Goal: Task Accomplishment & Management: Use online tool/utility

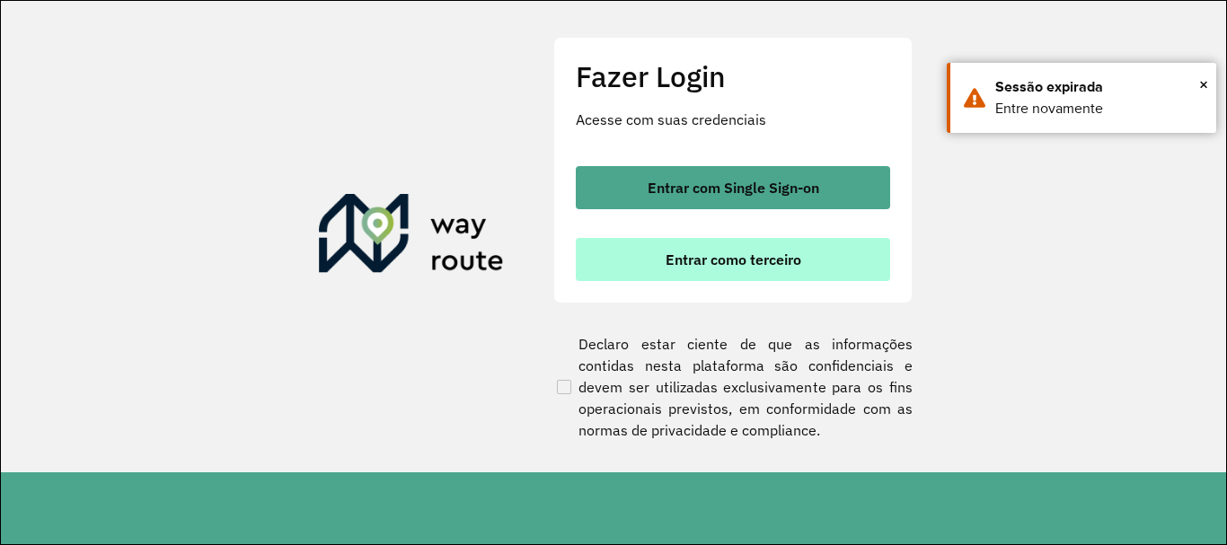
click at [770, 271] on button "Entrar como terceiro" at bounding box center [733, 259] width 314 height 43
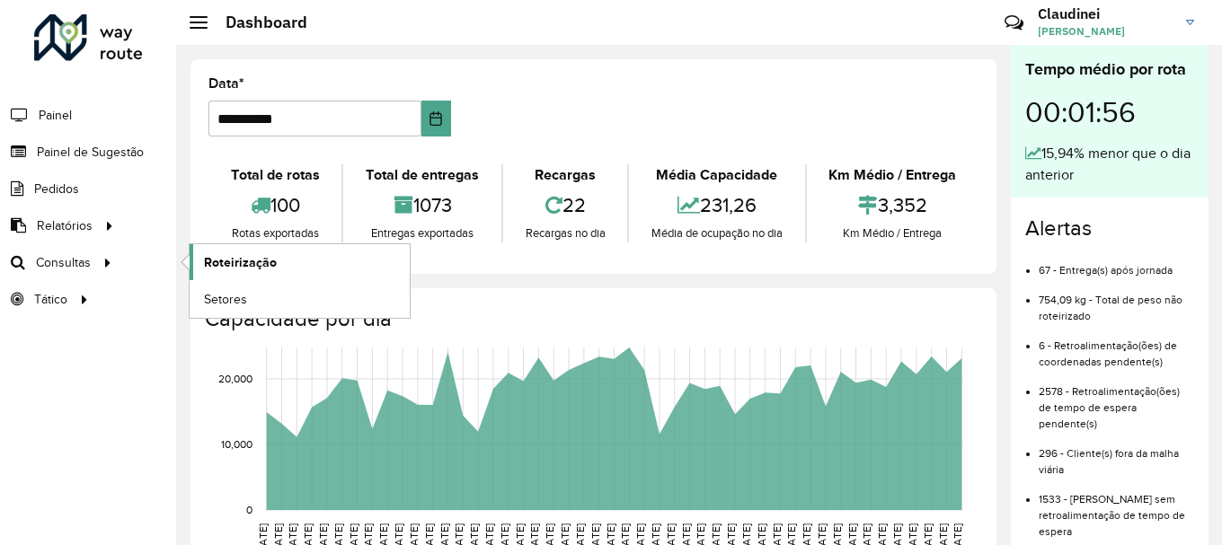
click at [249, 262] on span "Roteirização" at bounding box center [240, 262] width 73 height 19
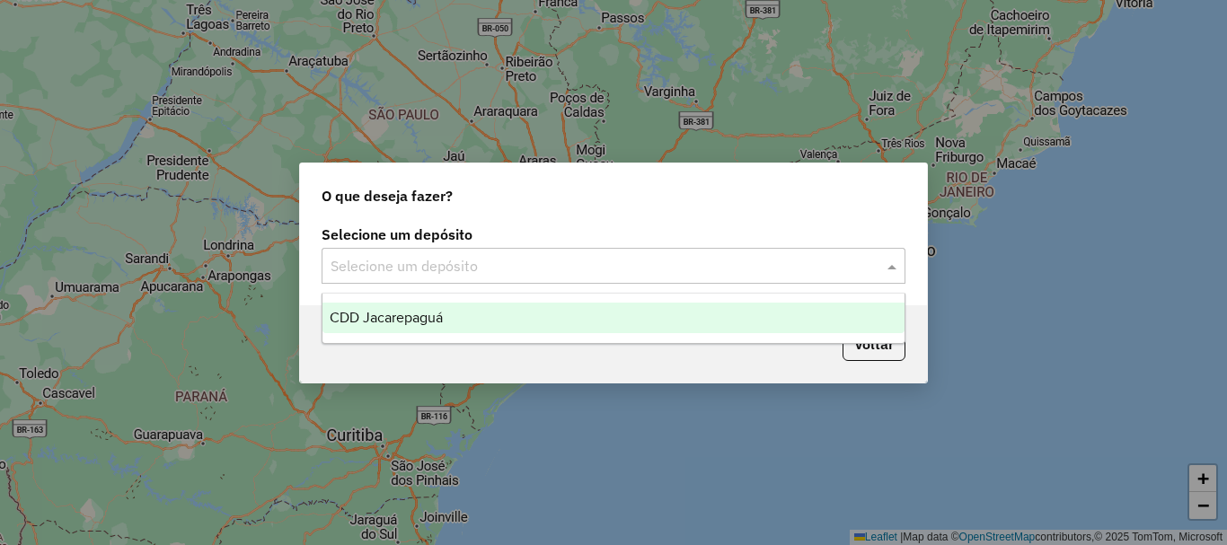
click at [890, 268] on span at bounding box center [894, 266] width 22 height 22
click at [434, 328] on div "CDD Jacarepaguá" at bounding box center [614, 318] width 582 height 31
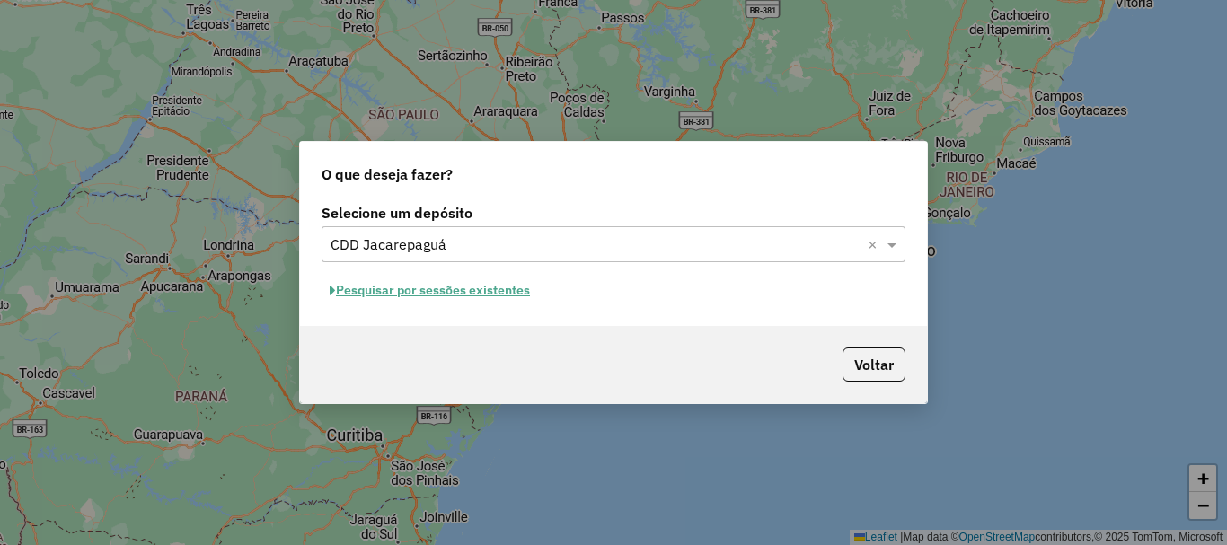
click at [489, 288] on button "Pesquisar por sessões existentes" at bounding box center [430, 291] width 217 height 28
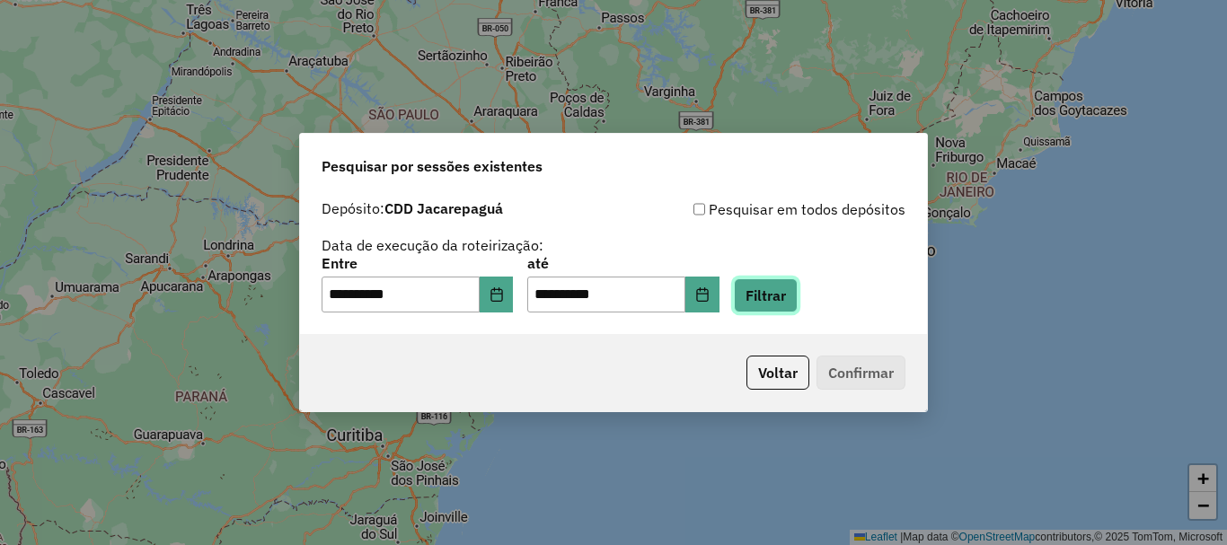
click at [783, 289] on button "Filtrar" at bounding box center [766, 296] width 64 height 34
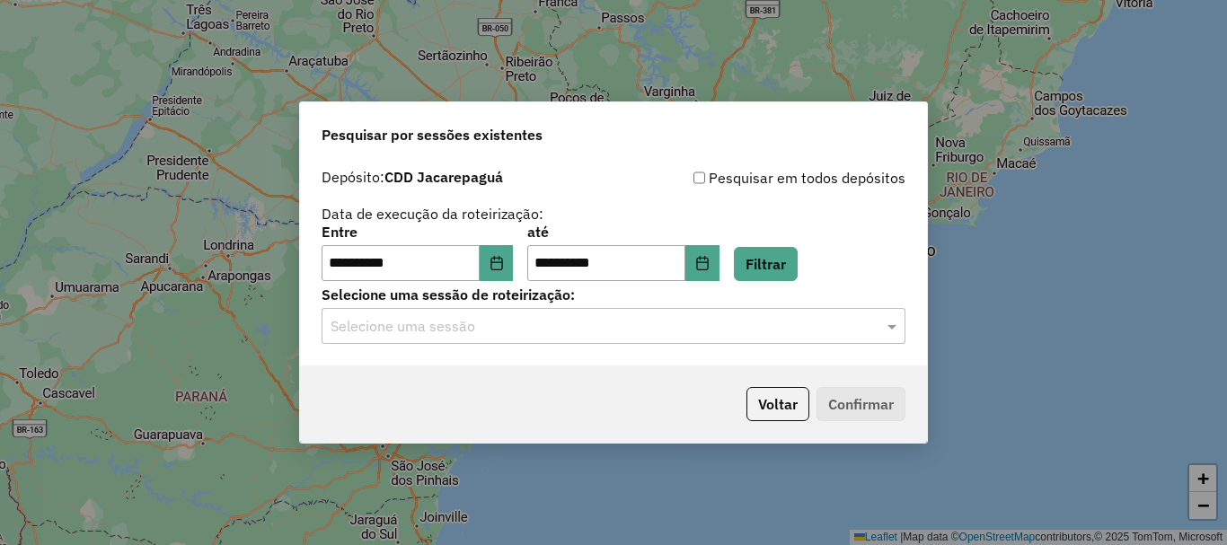
click at [847, 326] on input "text" at bounding box center [596, 327] width 530 height 22
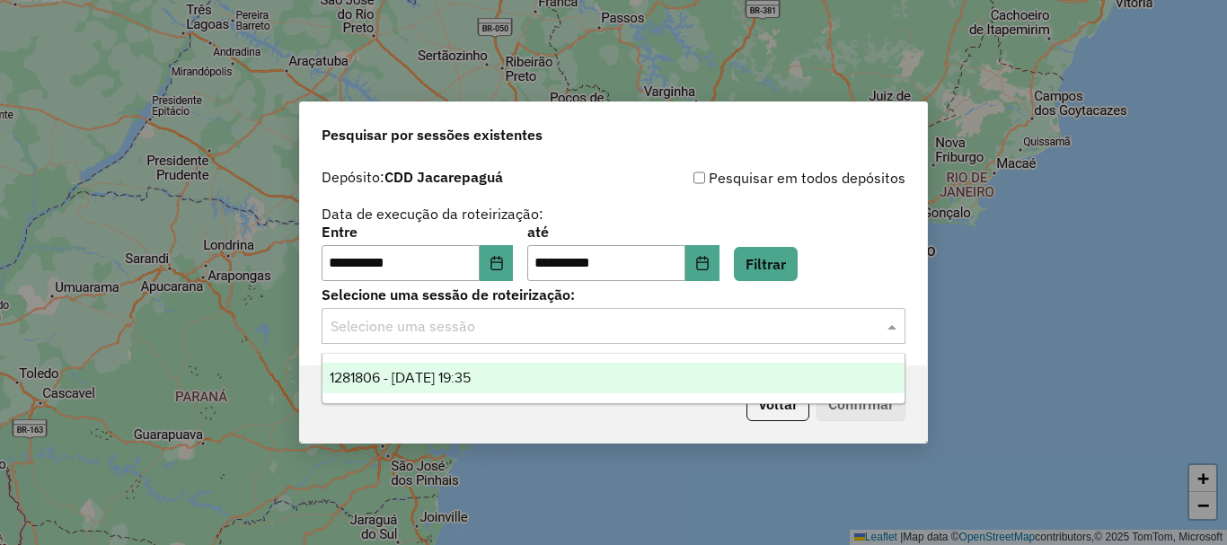
click at [451, 385] on div "1281806 - [DATE] 19:35" at bounding box center [614, 378] width 582 height 31
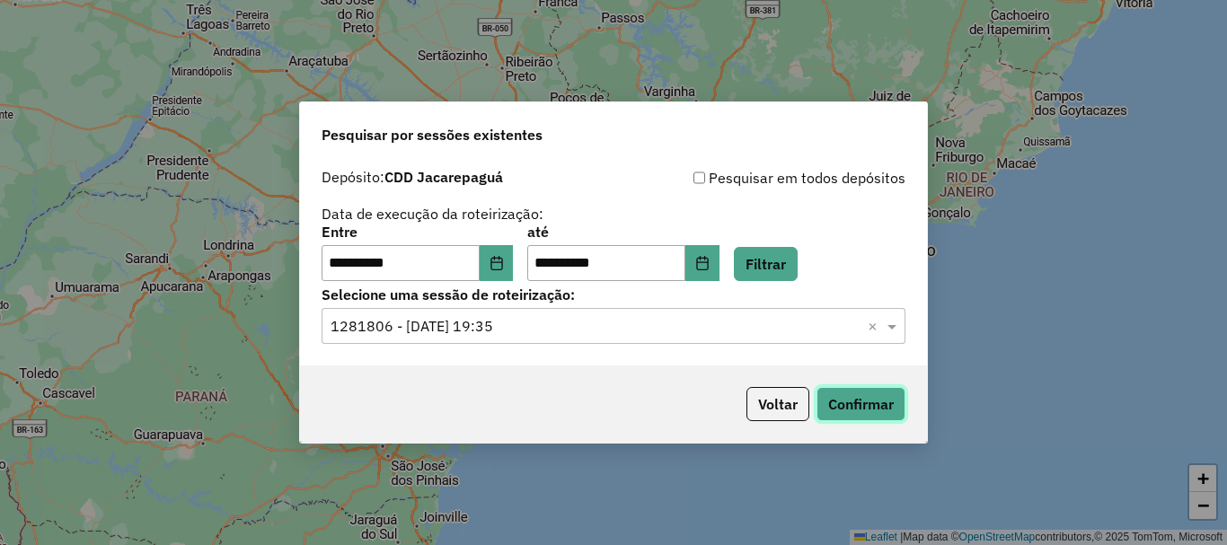
click at [881, 405] on button "Confirmar" at bounding box center [861, 404] width 89 height 34
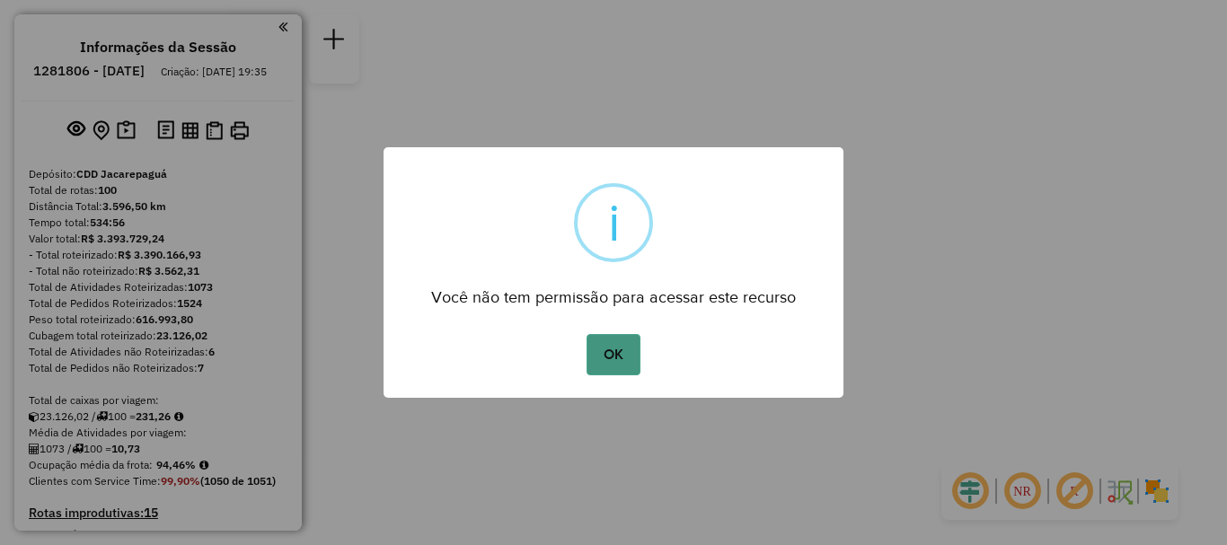
click at [627, 354] on button "OK" at bounding box center [613, 354] width 53 height 41
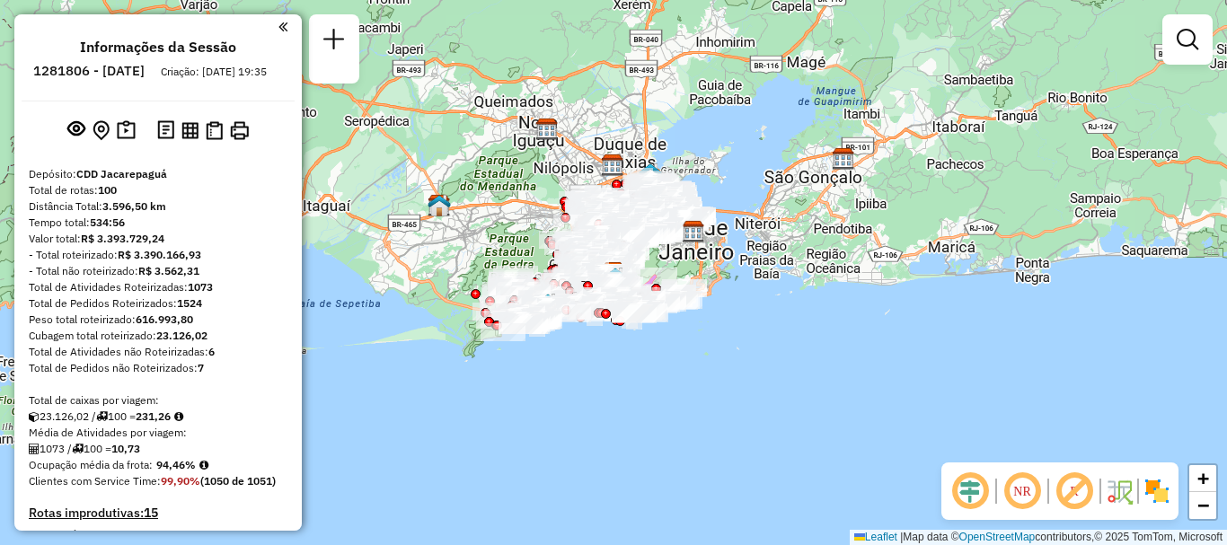
scroll to position [5381, 0]
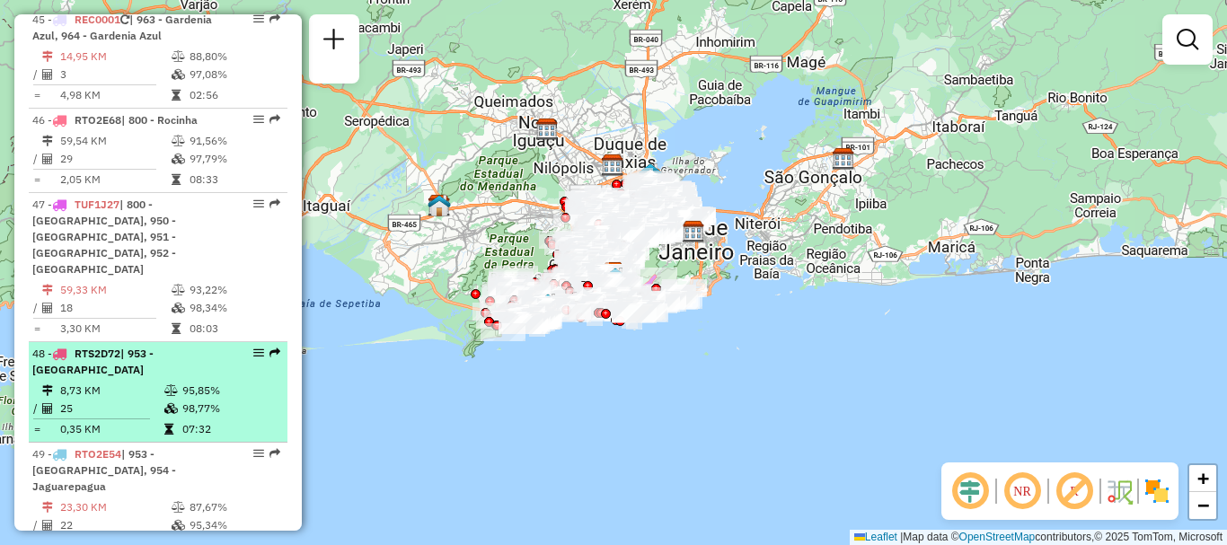
click at [270, 348] on em at bounding box center [275, 353] width 11 height 11
select select "**********"
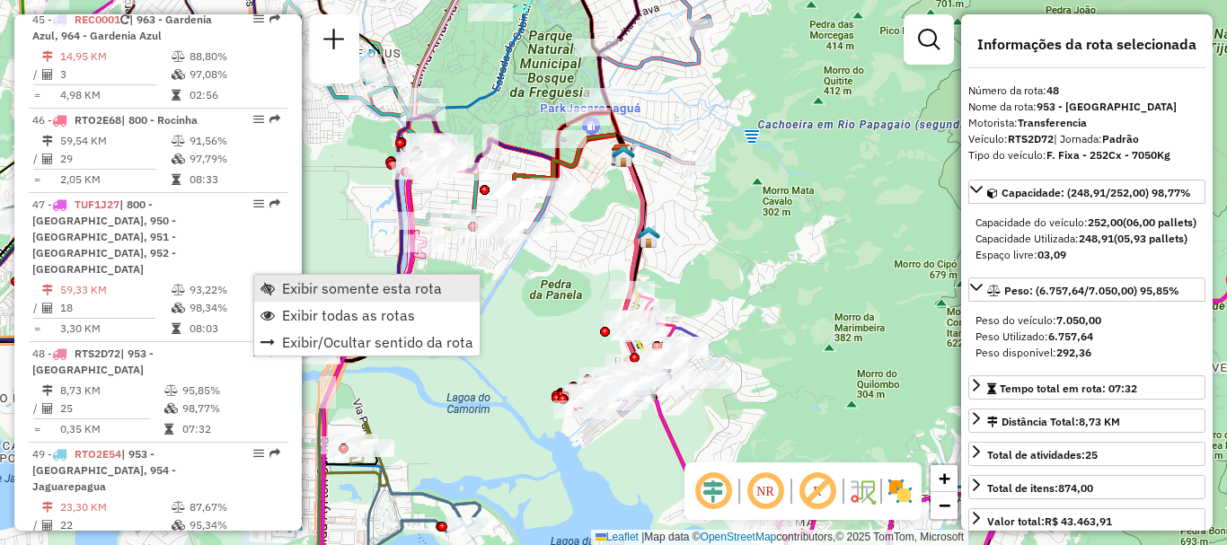
click at [297, 285] on span "Exibir somente esta rota" at bounding box center [362, 288] width 160 height 14
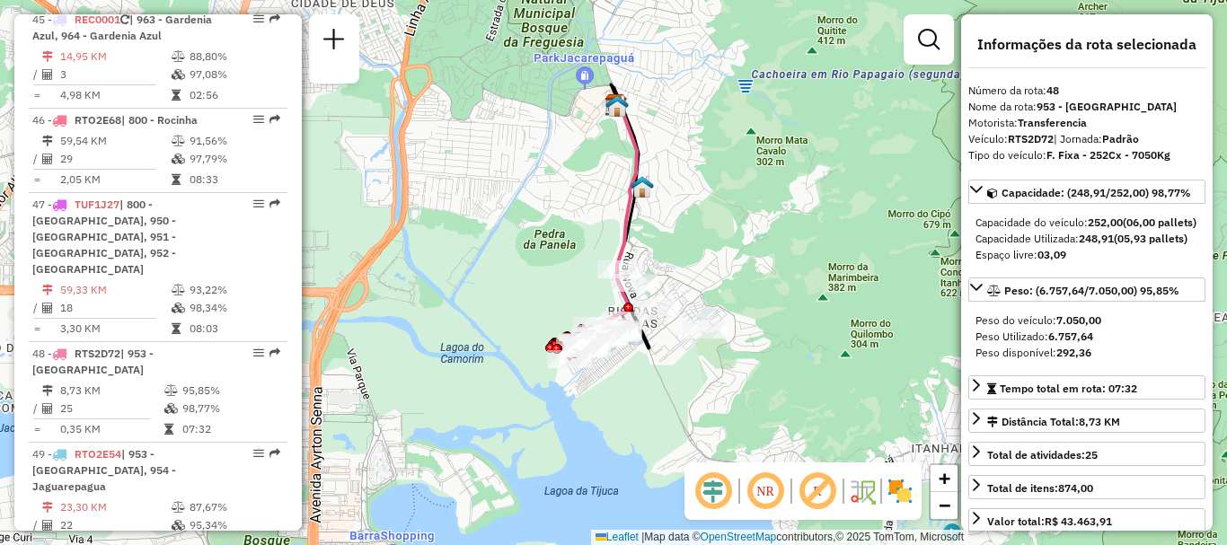
drag, startPoint x: 733, startPoint y: 303, endPoint x: 727, endPoint y: 252, distance: 50.7
click at [727, 252] on div "Janela de atendimento Grade de atendimento Capacidade Transportadoras Veículos …" at bounding box center [613, 272] width 1227 height 545
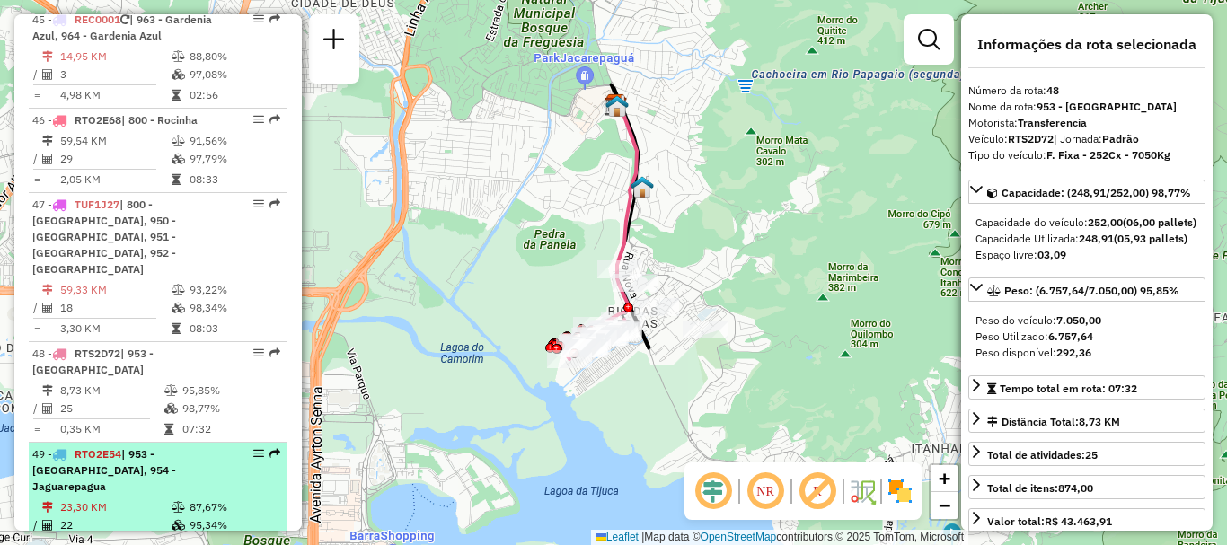
click at [270, 448] on em at bounding box center [275, 453] width 11 height 11
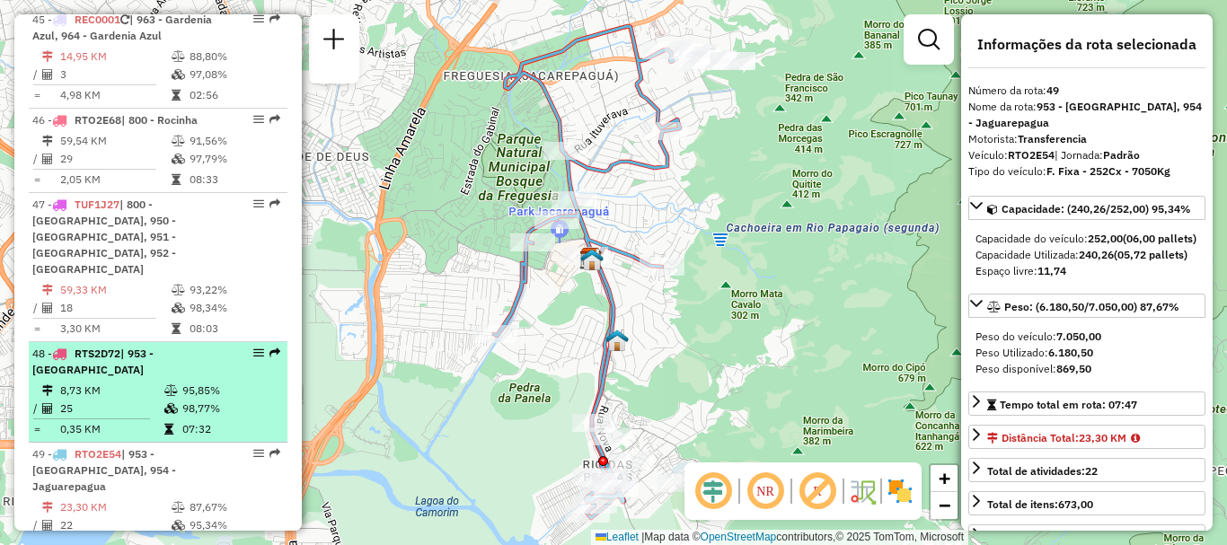
click at [270, 348] on em at bounding box center [275, 353] width 11 height 11
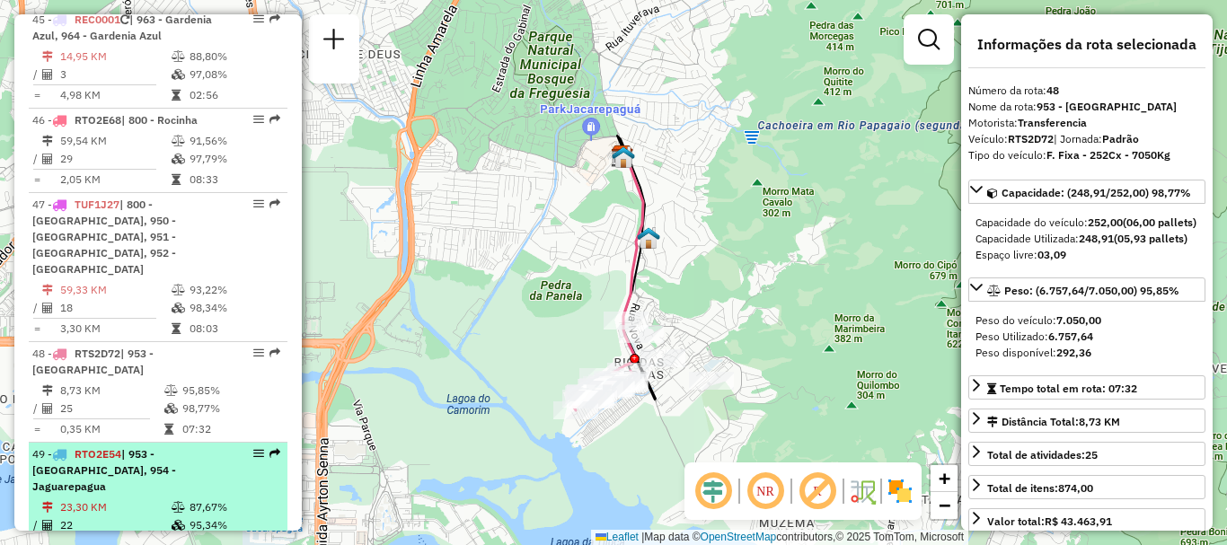
click at [270, 448] on em at bounding box center [275, 453] width 11 height 11
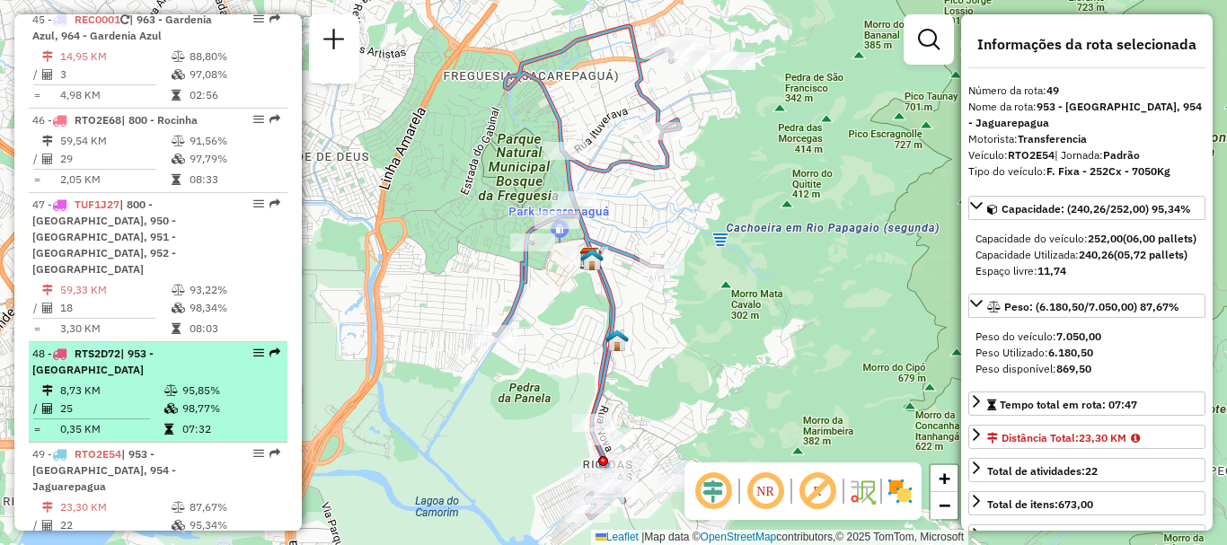
click at [270, 348] on em at bounding box center [275, 353] width 11 height 11
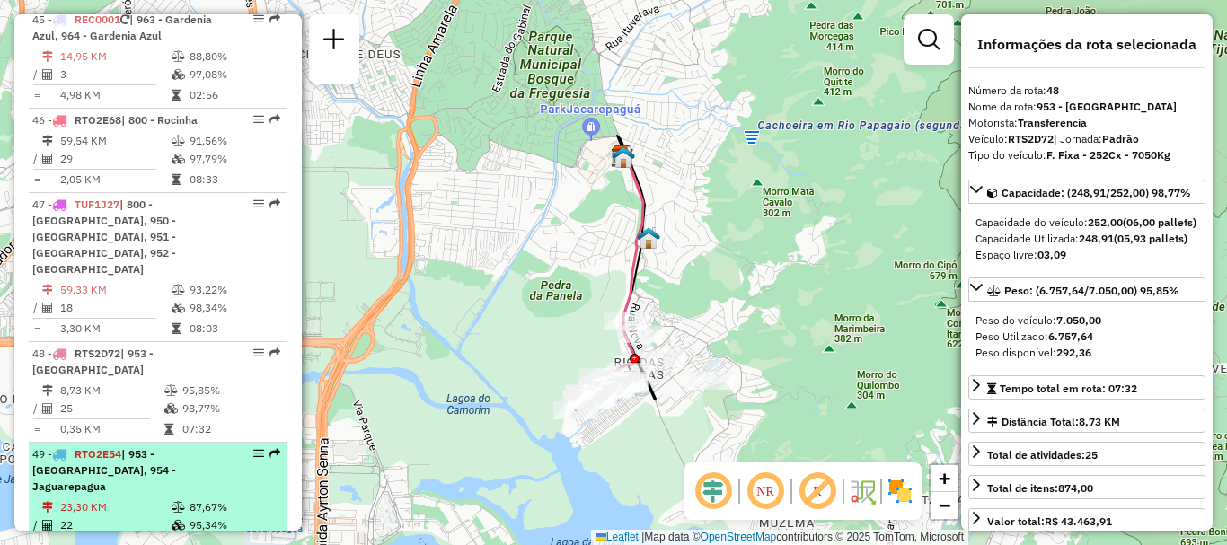
click at [270, 448] on em at bounding box center [275, 453] width 11 height 11
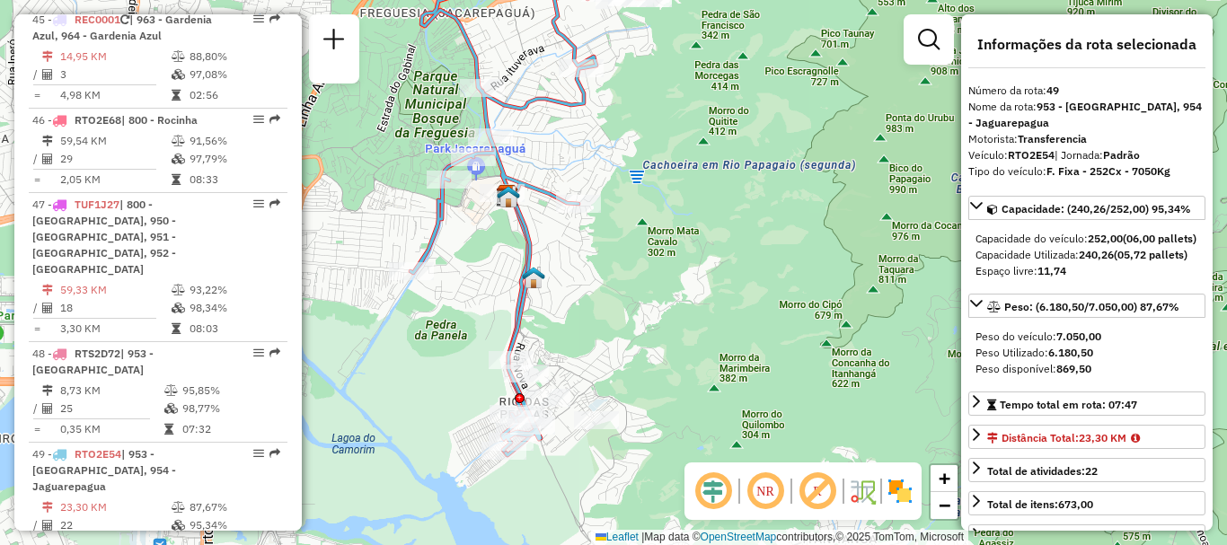
drag, startPoint x: 743, startPoint y: 361, endPoint x: 660, endPoint y: 298, distance: 104.6
click at [660, 298] on div "Janela de atendimento Grade de atendimento Capacidade Transportadoras Veículos …" at bounding box center [613, 272] width 1227 height 545
click at [462, 355] on div "Janela de atendimento Grade de atendimento Capacidade Transportadoras Veículos …" at bounding box center [613, 272] width 1227 height 545
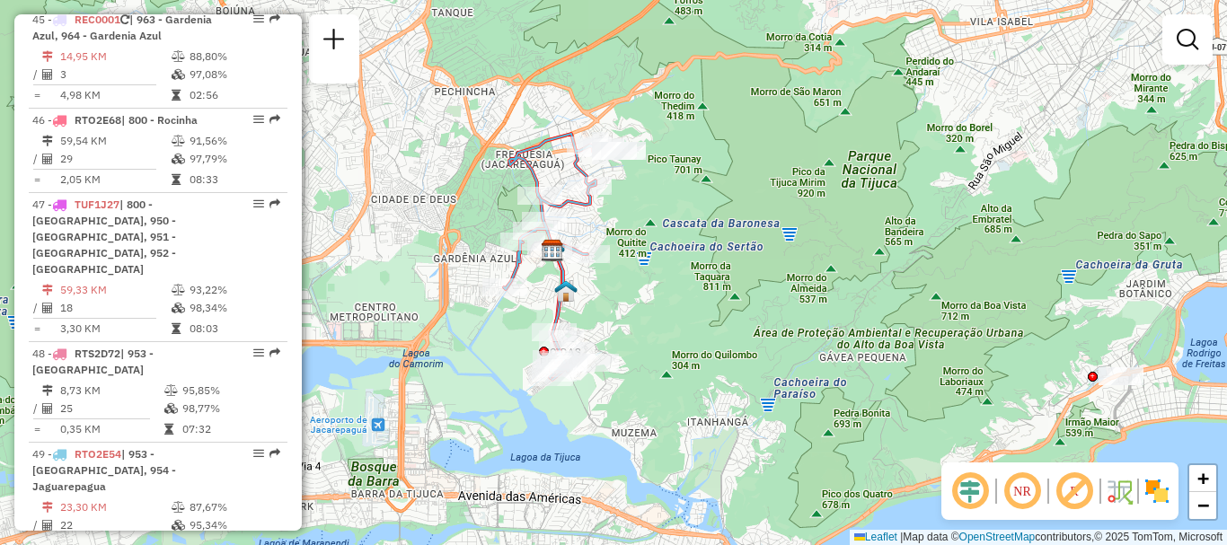
drag, startPoint x: 840, startPoint y: 323, endPoint x: 703, endPoint y: 312, distance: 138.0
click at [703, 312] on div "Janela de atendimento Grade de atendimento Capacidade Transportadoras Veículos …" at bounding box center [613, 272] width 1227 height 545
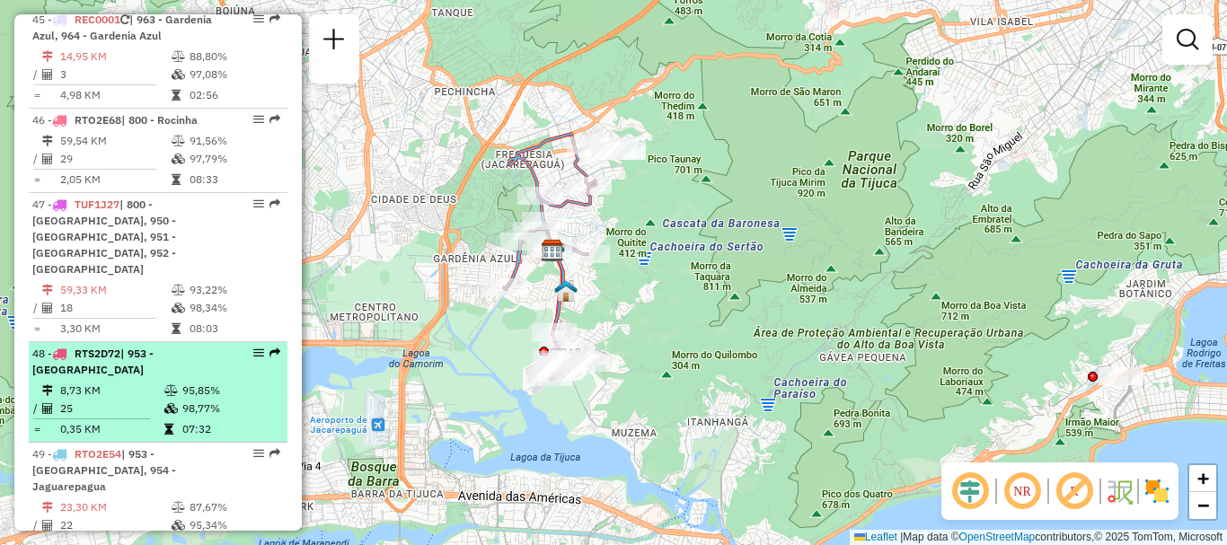
click at [270, 348] on em at bounding box center [275, 353] width 11 height 11
select select "**********"
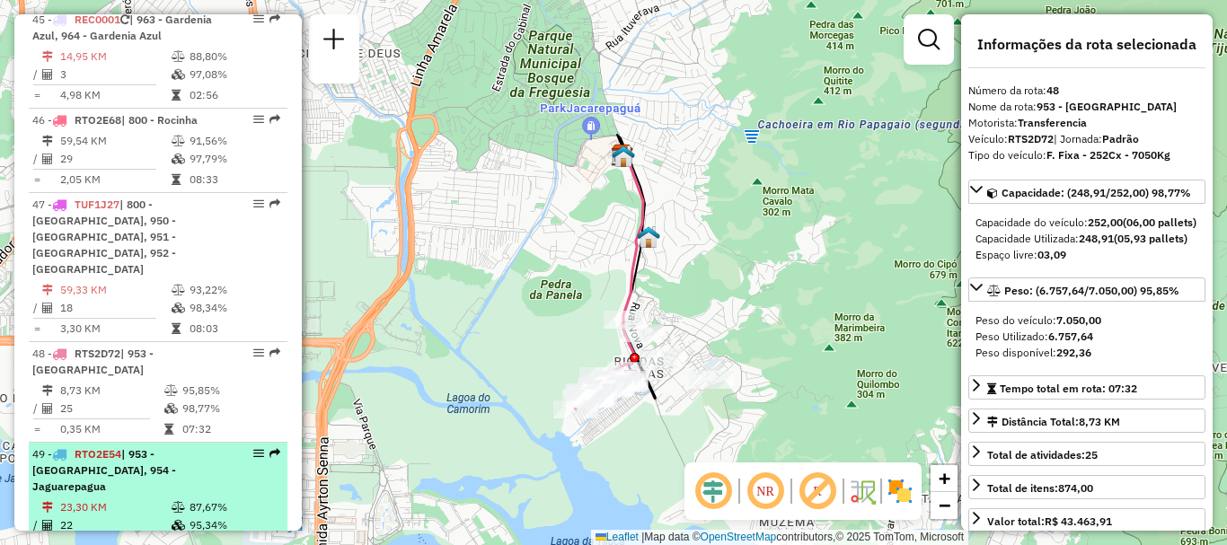
click at [275, 447] on div "49 - RTO2E54 | 953 - Rio das Pedra, 954 - Jaguarepagua" at bounding box center [158, 471] width 252 height 49
